Goal: Task Accomplishment & Management: Use online tool/utility

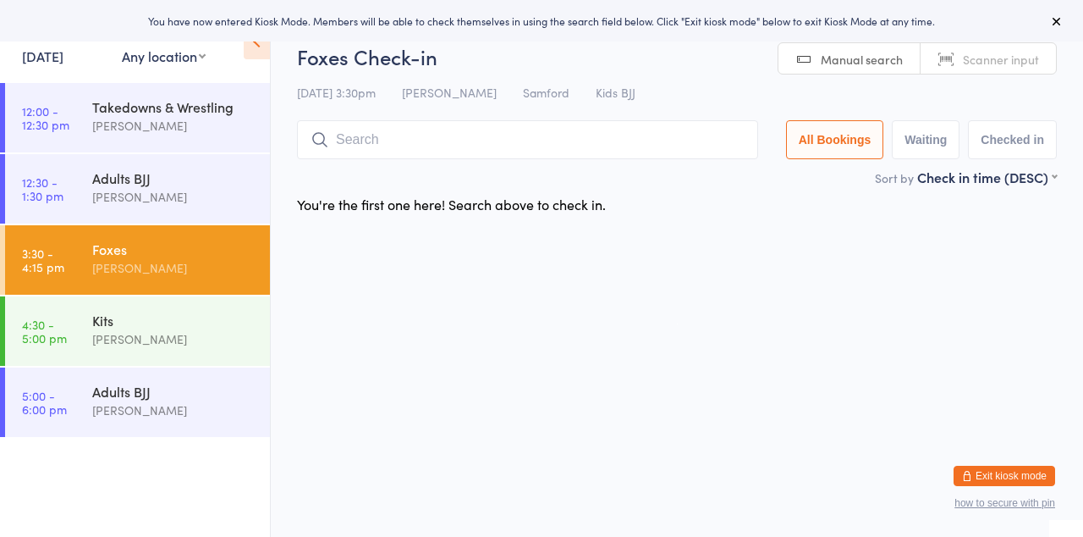
click at [122, 349] on div "[PERSON_NAME]" at bounding box center [173, 338] width 163 height 19
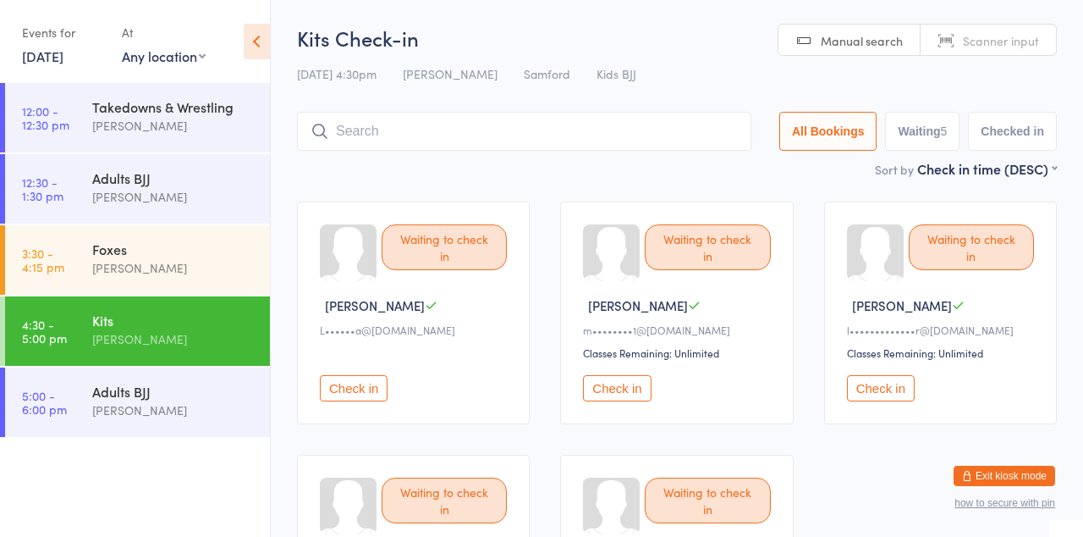
click at [128, 258] on div "Foxes" at bounding box center [173, 248] width 163 height 19
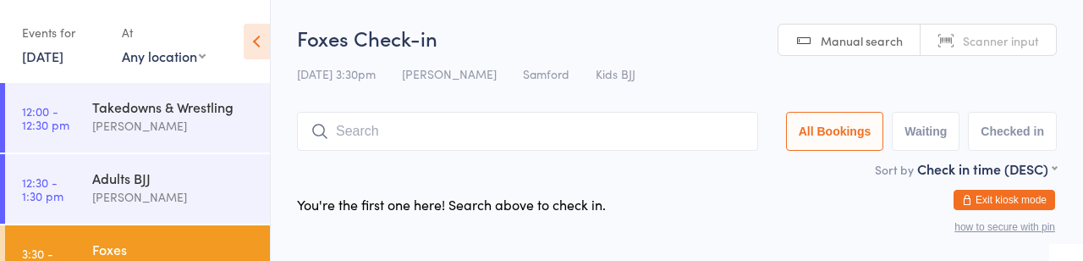
click at [379, 134] on input "search" at bounding box center [527, 131] width 461 height 39
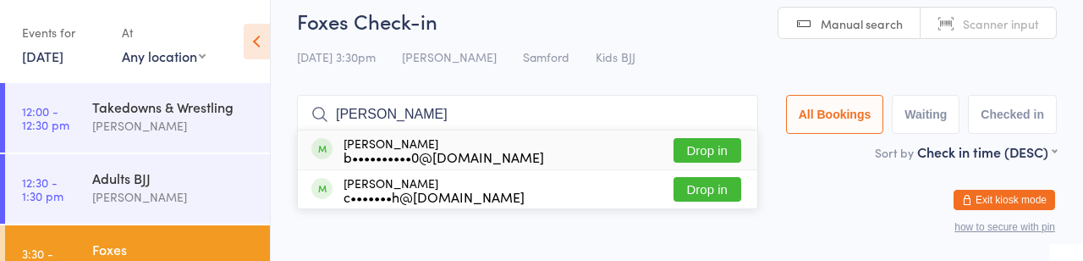
type input "[PERSON_NAME]"
click at [389, 162] on div "b••••••••••0@[DOMAIN_NAME]" at bounding box center [444, 157] width 201 height 14
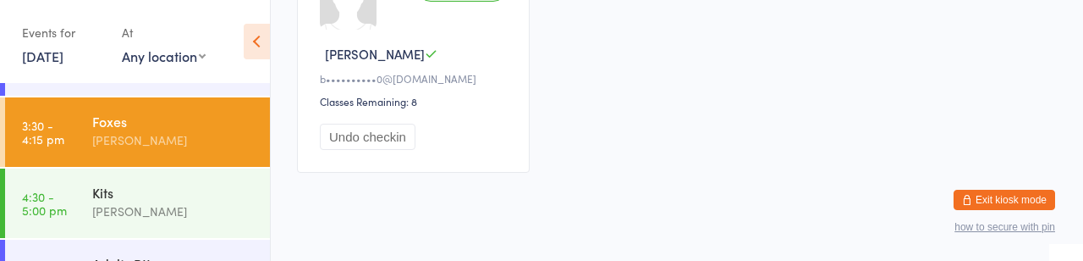
scroll to position [125, 0]
